Goal: Contribute content: Contribute content

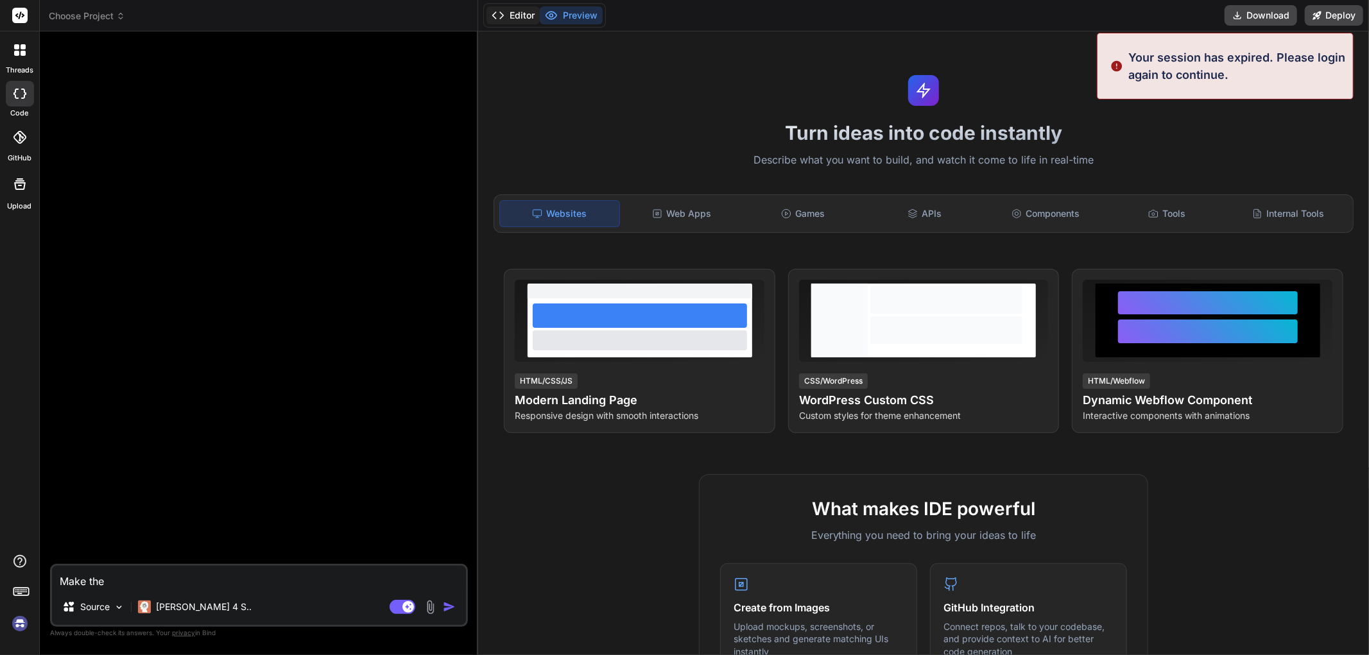
click at [536, 8] on button "Editor" at bounding box center [512, 15] width 53 height 18
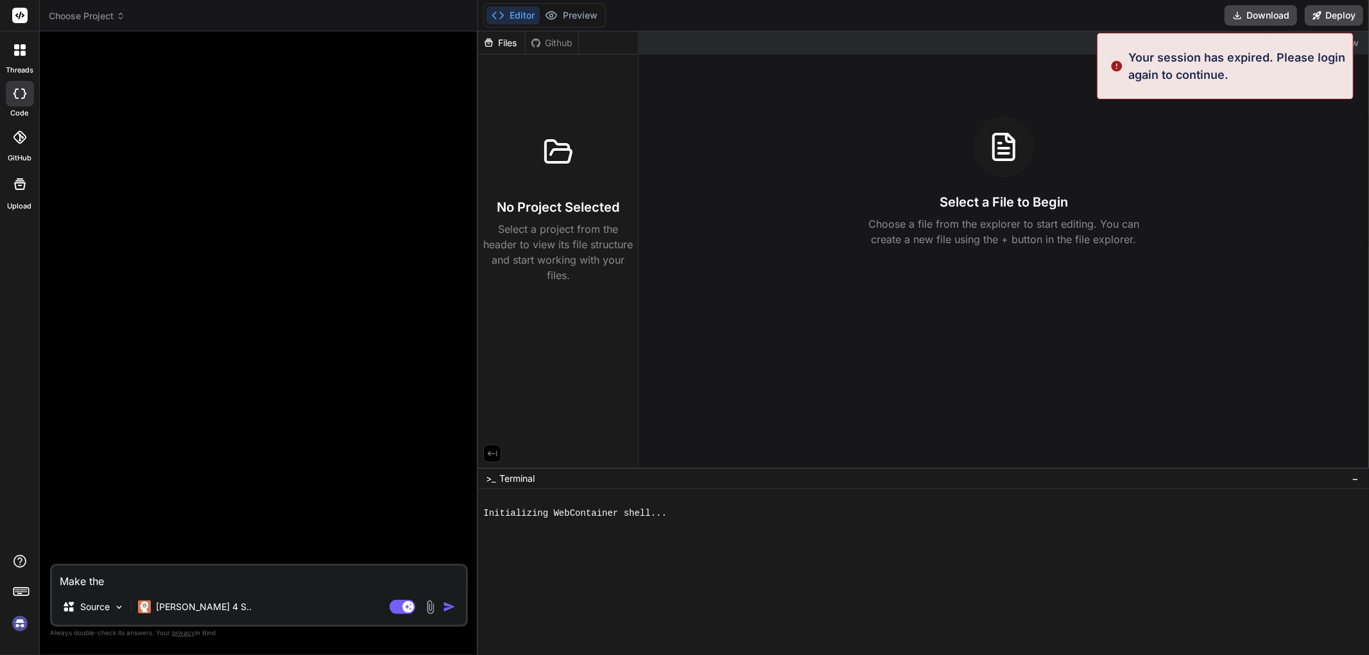
click at [37, 44] on div "threads" at bounding box center [19, 53] width 39 height 44
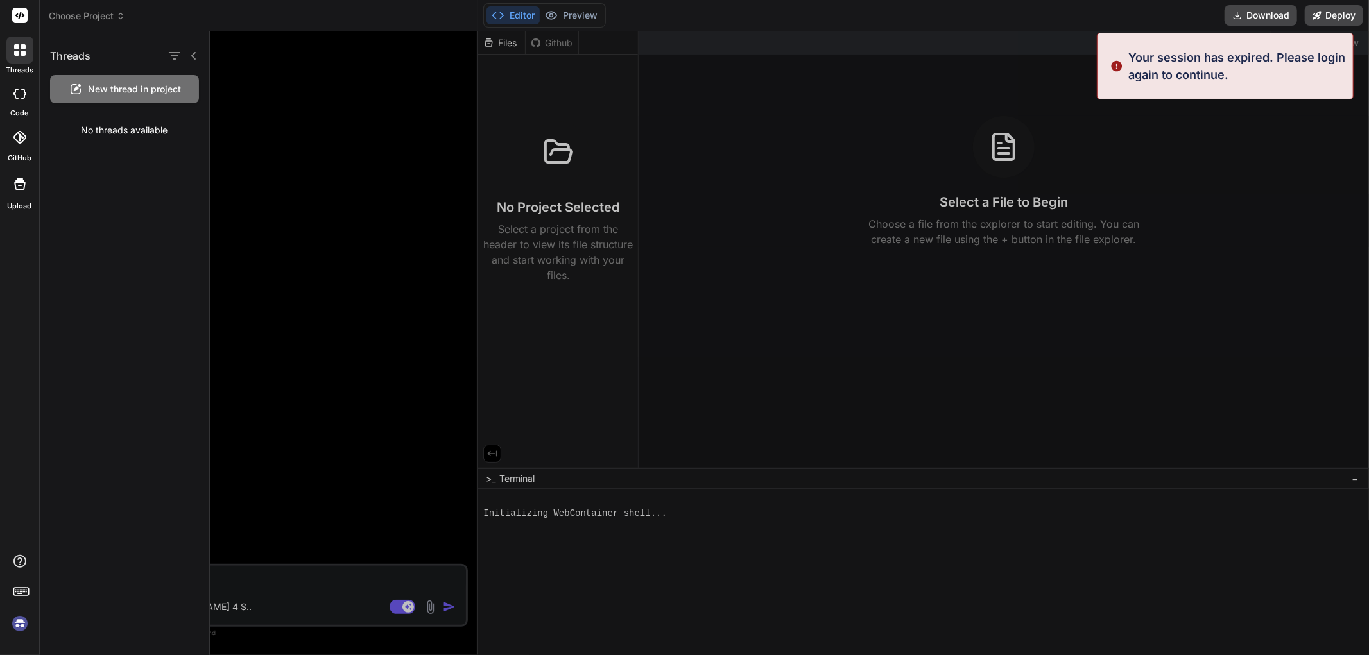
click at [16, 90] on icon at bounding box center [19, 94] width 13 height 10
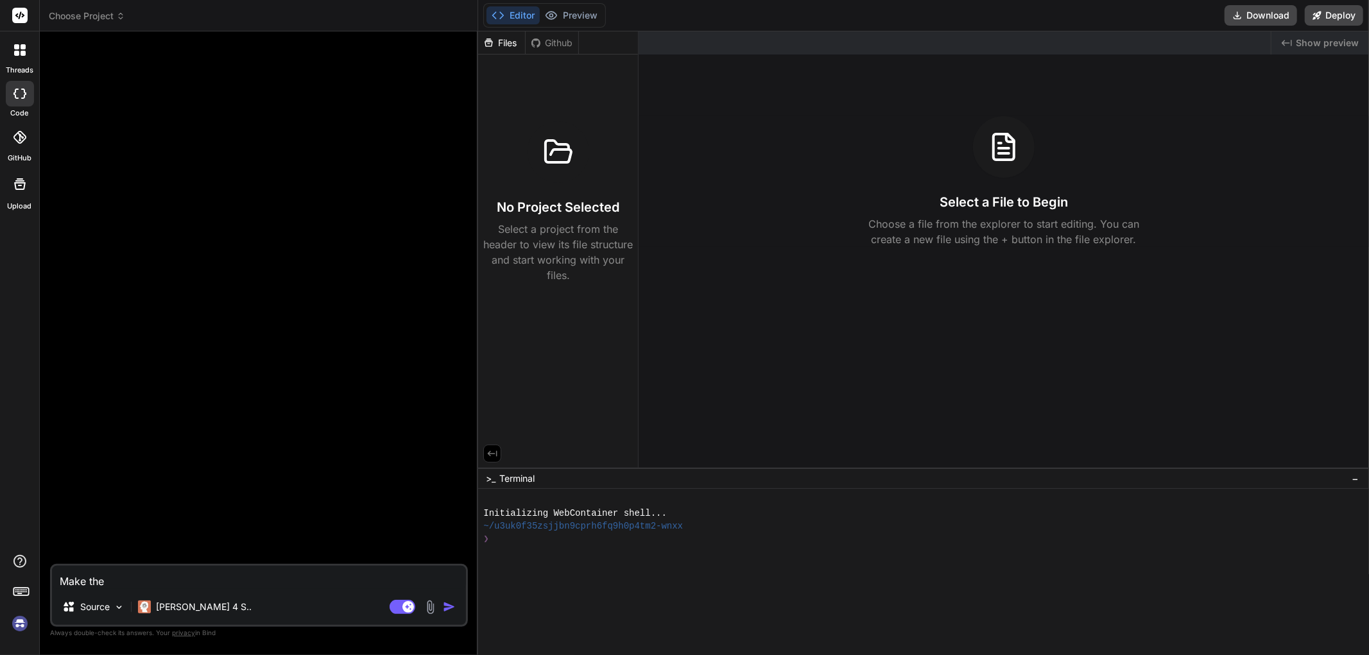
click at [8, 47] on div at bounding box center [19, 50] width 27 height 27
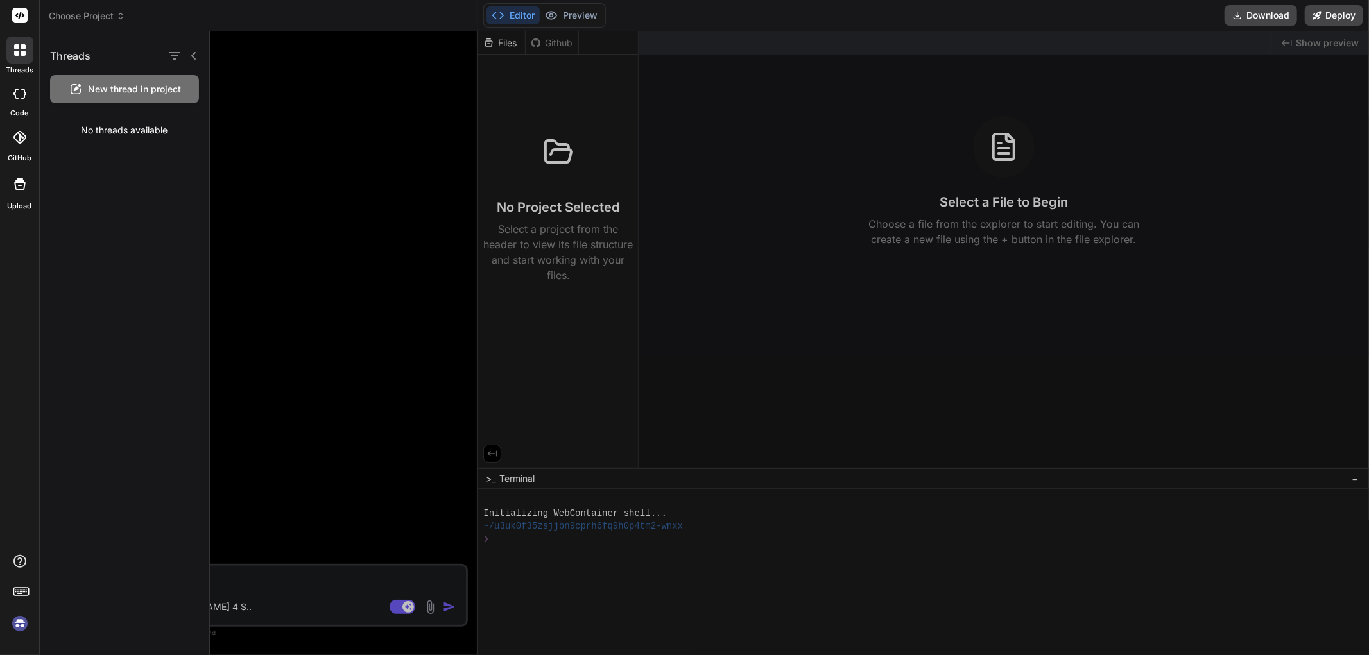
click at [85, 126] on div "No threads available" at bounding box center [124, 130] width 169 height 33
click at [107, 90] on span "New thread in project" at bounding box center [135, 89] width 93 height 13
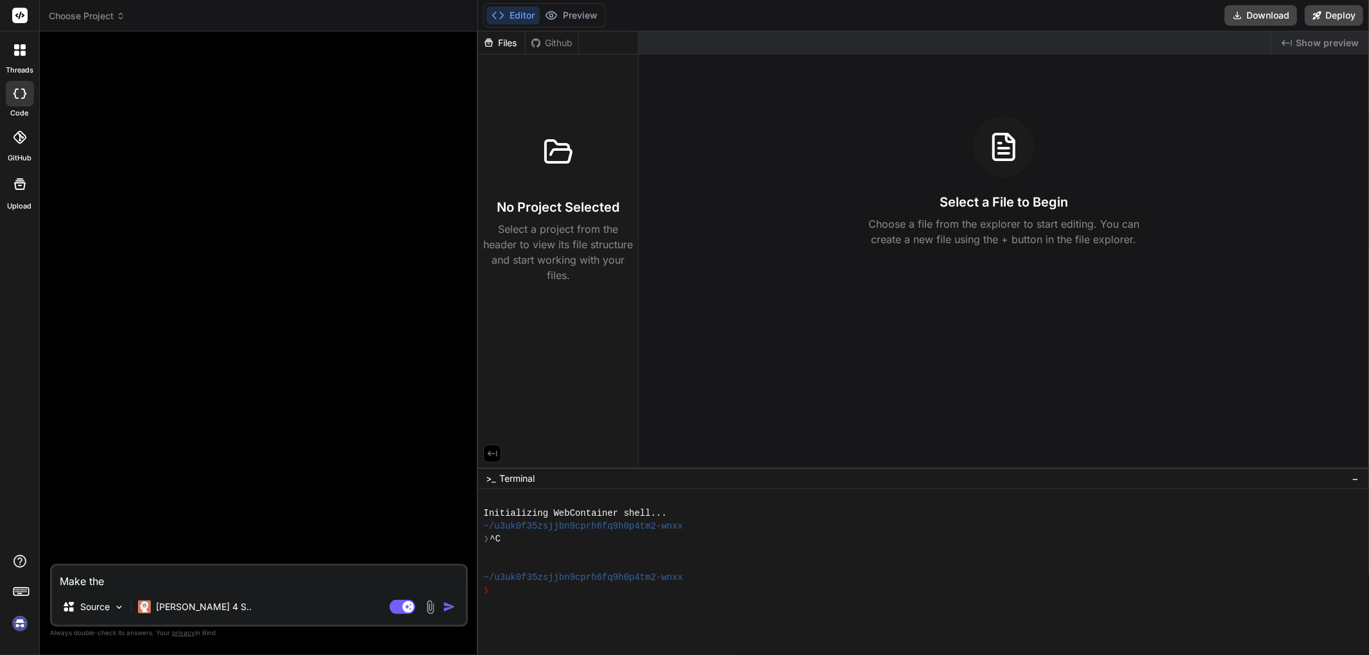
click at [202, 581] on textarea "Make the" at bounding box center [259, 577] width 414 height 23
click at [572, 13] on button "Preview" at bounding box center [571, 15] width 63 height 18
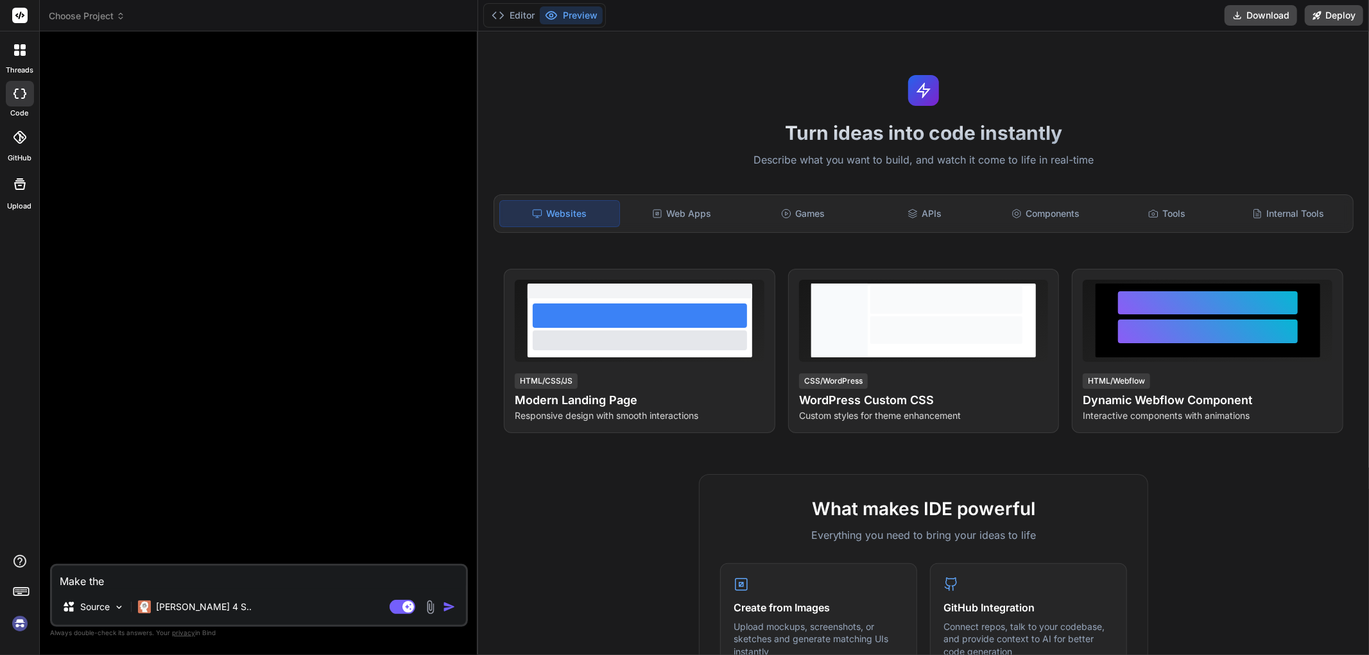
type textarea "x"
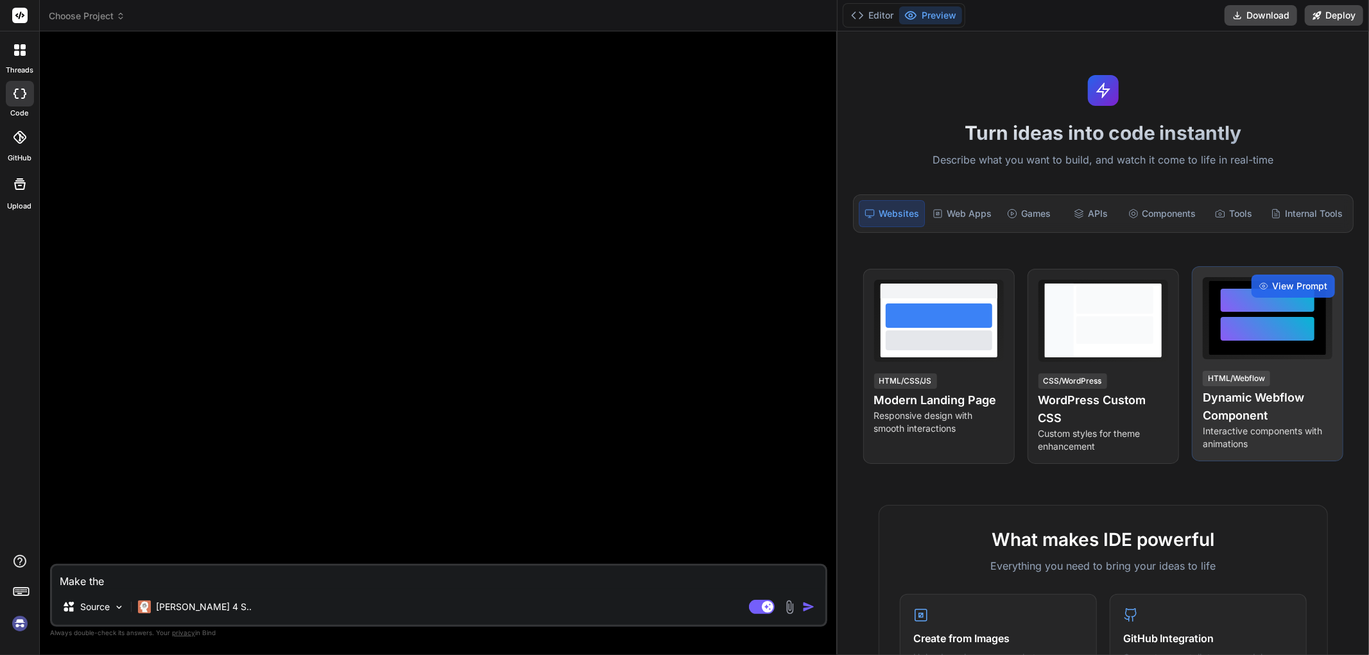
drag, startPoint x: 477, startPoint y: 320, endPoint x: 1329, endPoint y: 319, distance: 851.7
click at [1368, 306] on html "threads code GitHub Upload Choose Project Created with Pixso. Bind AI Web Searc…" at bounding box center [684, 327] width 1369 height 655
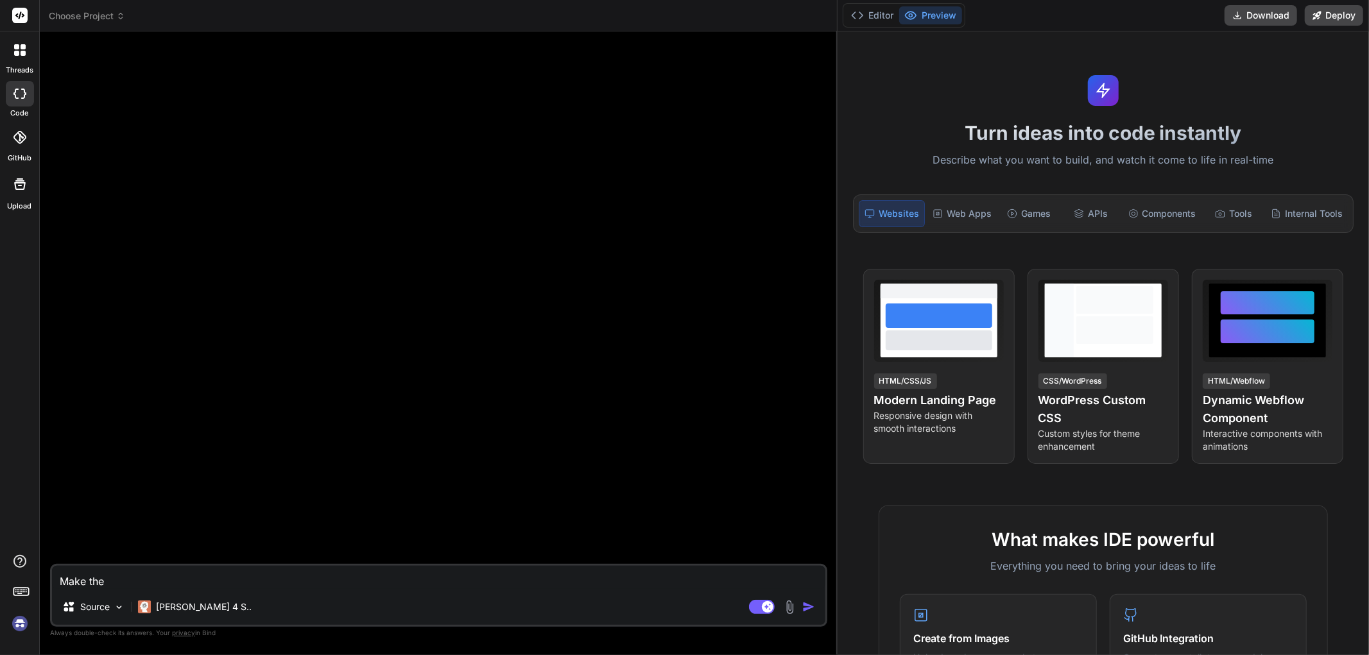
click at [562, 589] on textarea "Make the" at bounding box center [438, 577] width 773 height 23
type textarea "x"
paste textarea ""Advanced Crafting Options": { "hat.wolf": { "canCraft": true, "canResearch": t…"
type textarea ""Advanced Crafting Options": { "hat.wolf": { "canCraft": true, "canResearch": t…"
type textarea "x"
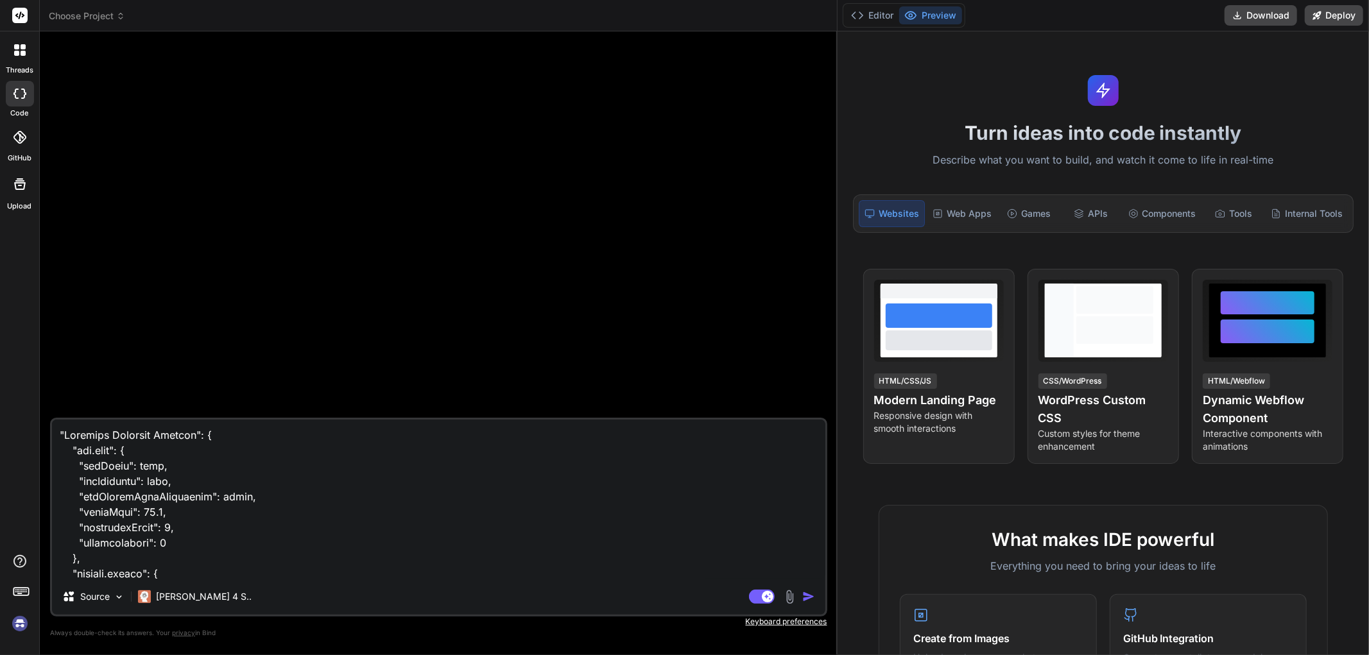
scroll to position [69684, 0]
type textarea ""Advanced Crafting Options": { "hat.wolf": { "canCraft": true, "canResearch": t…"
click at [810, 595] on img "button" at bounding box center [808, 596] width 13 height 13
type textarea "x"
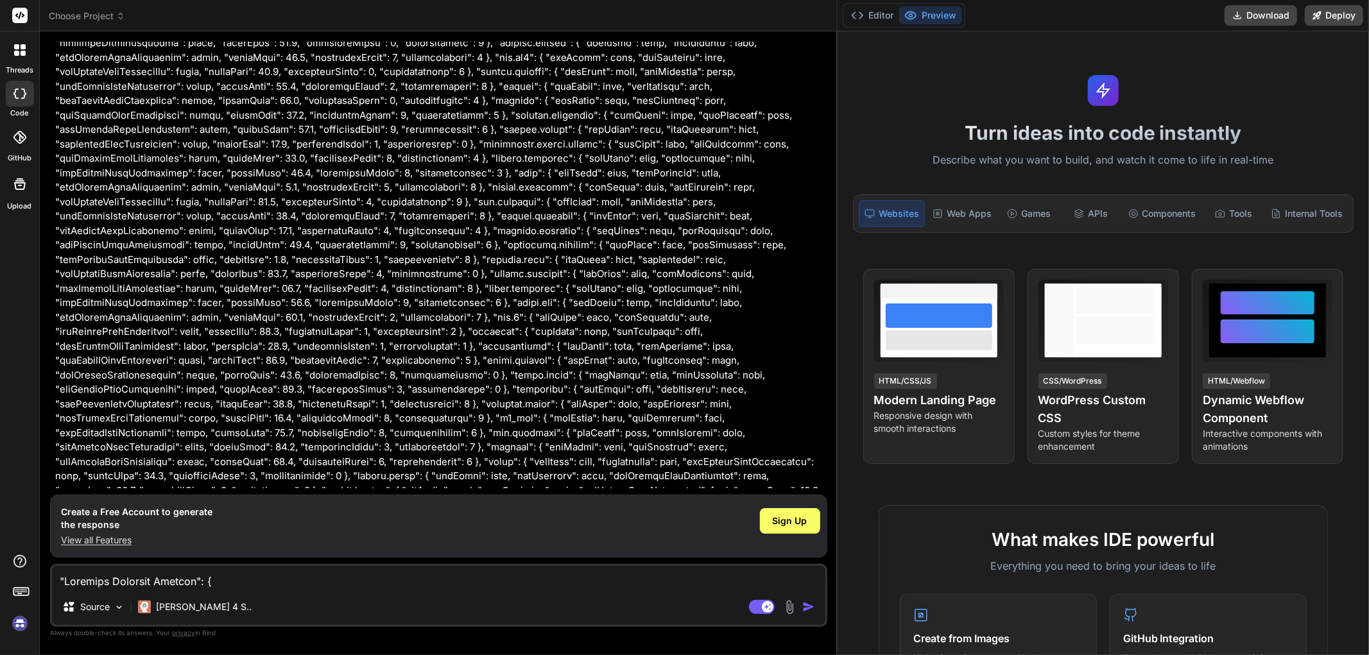
scroll to position [7660, 0]
